Goal: Information Seeking & Learning: Learn about a topic

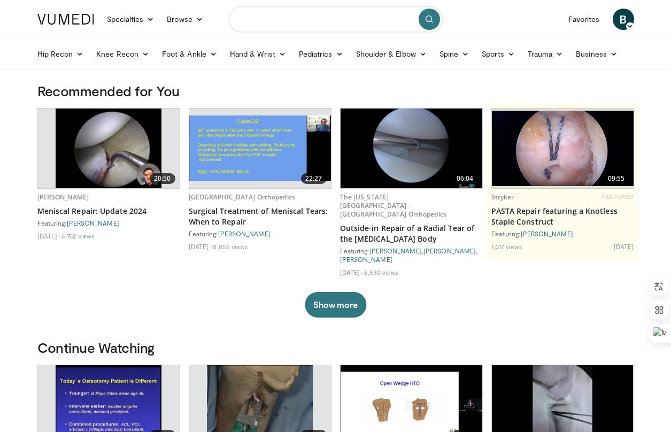
click at [278, 20] on input "Search topics, interventions" at bounding box center [336, 19] width 214 height 26
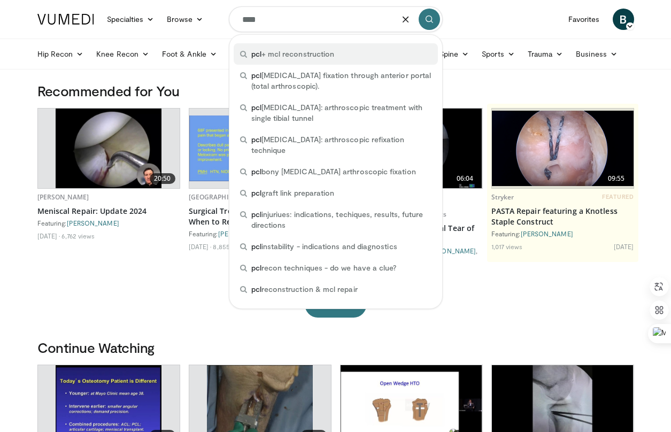
click at [290, 53] on span "pcl + mcl reconstruction" at bounding box center [292, 54] width 83 height 11
type input "**********"
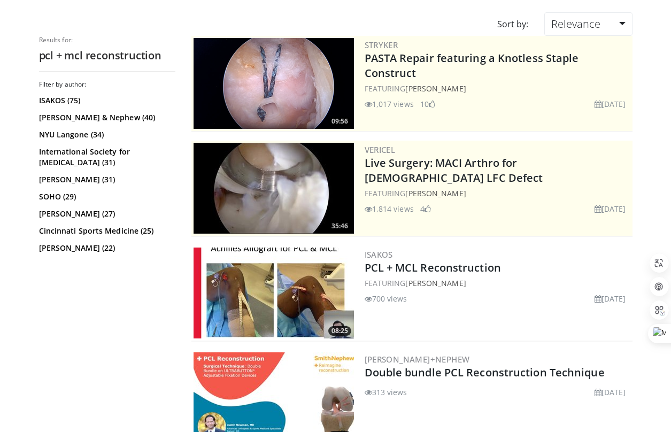
scroll to position [108, 0]
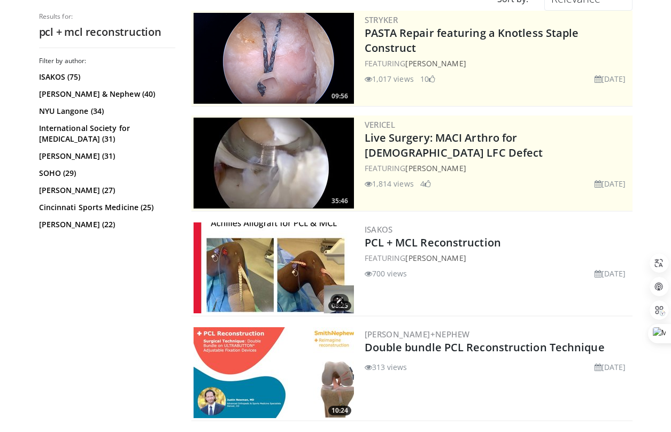
click at [279, 266] on img at bounding box center [274, 267] width 160 height 91
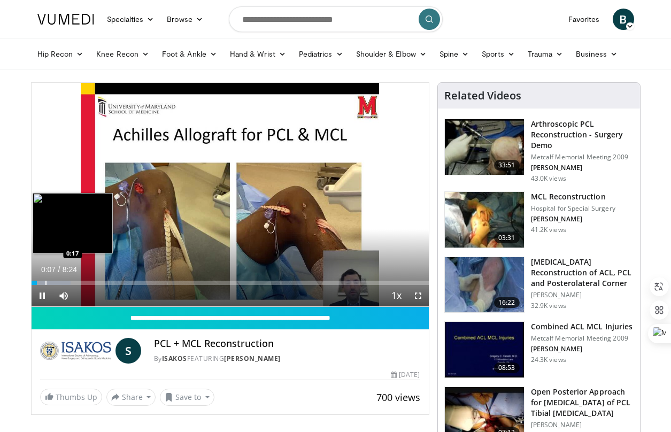
click at [45, 283] on div "Progress Bar" at bounding box center [45, 283] width 1 height 4
click at [53, 283] on div "Progress Bar" at bounding box center [53, 283] width 1 height 4
click at [68, 282] on div "Progress Bar" at bounding box center [68, 283] width 1 height 4
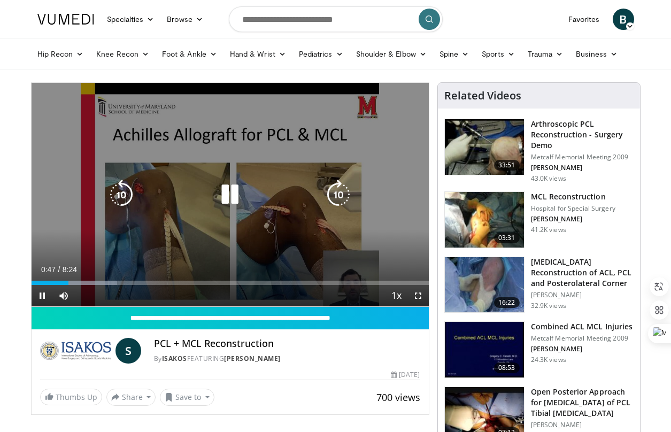
click at [79, 282] on div "Progress Bar" at bounding box center [81, 283] width 72 height 4
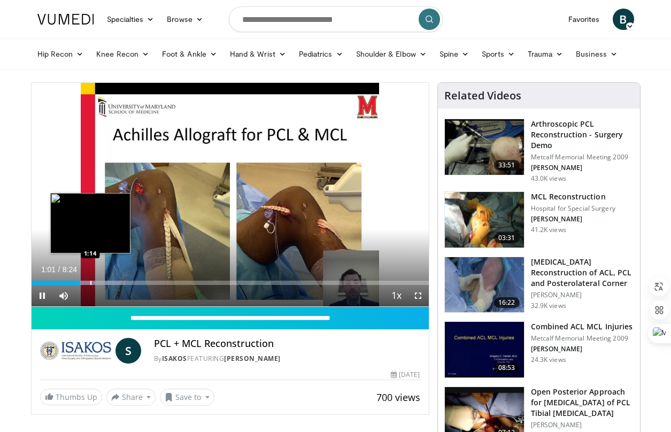
click at [90, 282] on div "Progress Bar" at bounding box center [90, 283] width 1 height 4
click at [104, 282] on div "Progress Bar" at bounding box center [104, 283] width 1 height 4
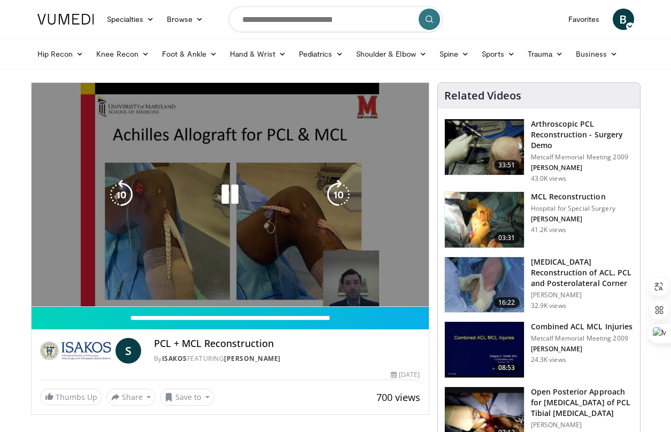
click at [124, 302] on div "Progress Bar" at bounding box center [110, 304] width 60 height 4
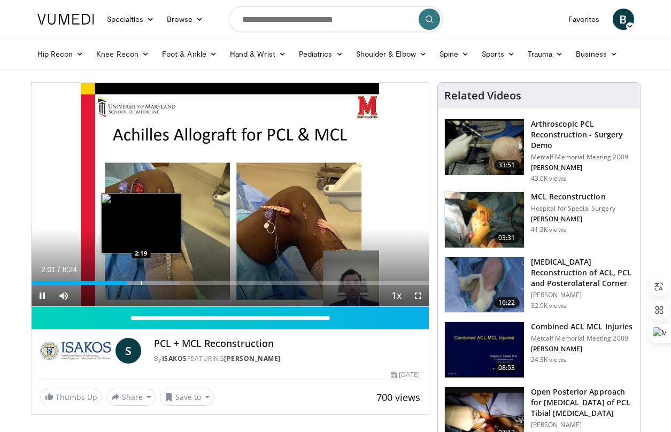
click at [141, 282] on div "Progress Bar" at bounding box center [141, 283] width 1 height 4
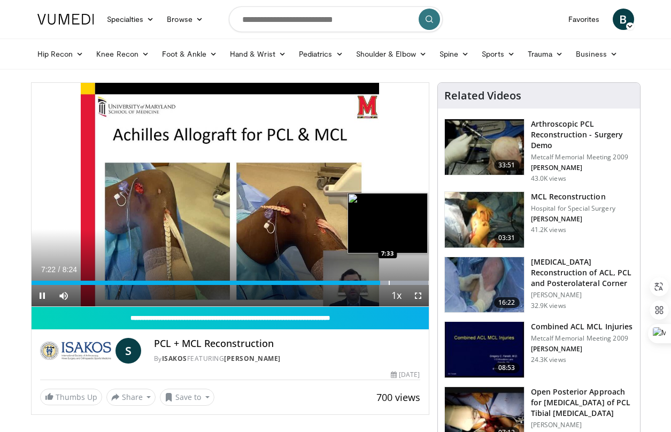
click at [389, 283] on div "Progress Bar" at bounding box center [389, 283] width 1 height 4
click at [405, 280] on div "Loaded : 100.00% 7:41 7:55" at bounding box center [230, 280] width 397 height 10
click at [414, 282] on div "Progress Bar" at bounding box center [414, 283] width 1 height 4
click at [420, 282] on div "Progress Bar" at bounding box center [420, 283] width 1 height 4
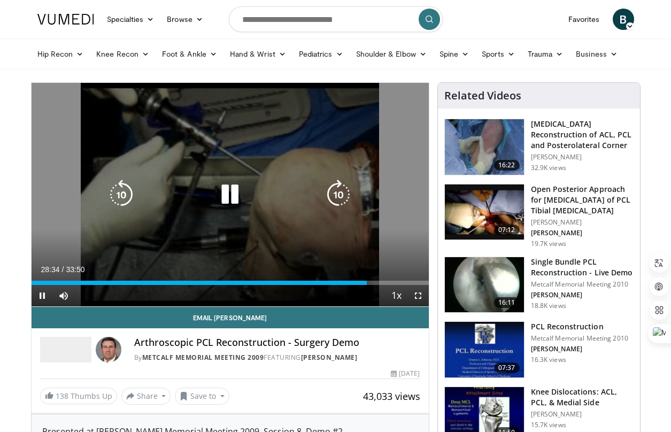
click at [231, 196] on icon "Video Player" at bounding box center [230, 195] width 30 height 30
